Goal: Transaction & Acquisition: Purchase product/service

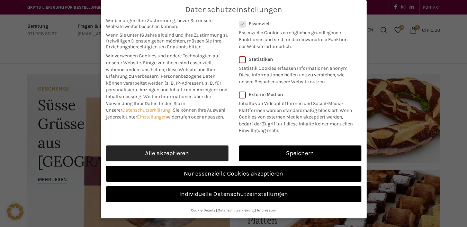
click at [209, 154] on link "Alle akzeptieren" at bounding box center [167, 154] width 123 height 16
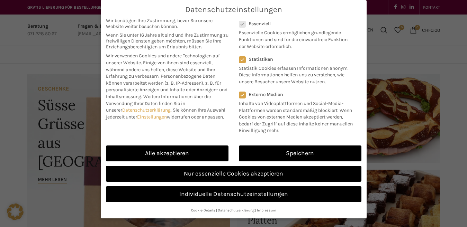
checkbox input "true"
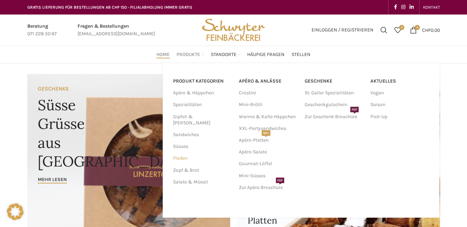
click at [182, 153] on link "Fladen" at bounding box center [201, 159] width 57 height 12
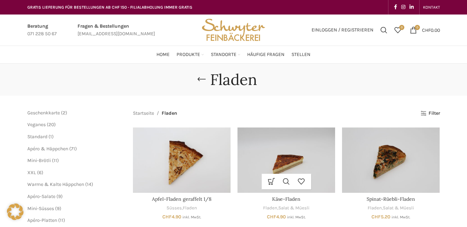
click at [283, 157] on img "Käse-Fladen" at bounding box center [287, 160] width 98 height 65
